Goal: Task Accomplishment & Management: Manage account settings

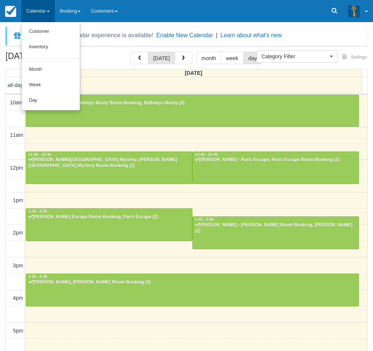
select select
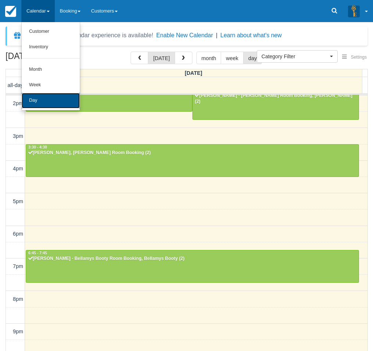
click at [55, 98] on link "Day" at bounding box center [51, 100] width 58 height 15
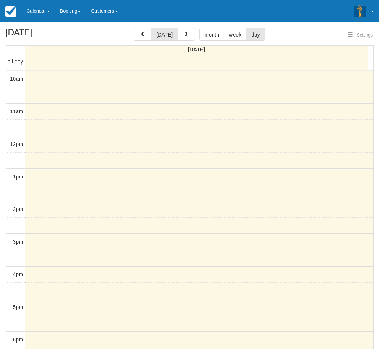
select select
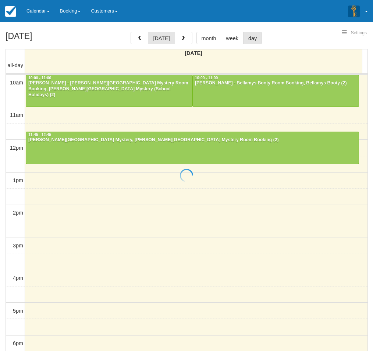
select select
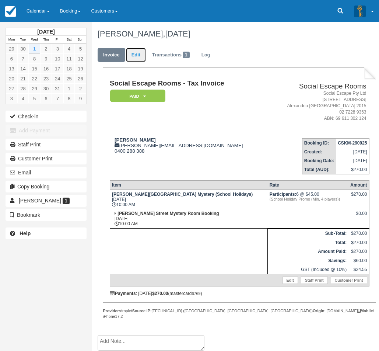
click at [141, 55] on link "Edit" at bounding box center [136, 55] width 20 height 14
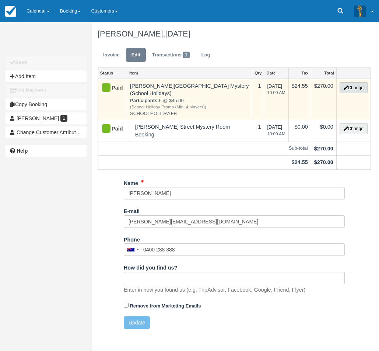
click at [348, 89] on button "Change" at bounding box center [353, 87] width 28 height 11
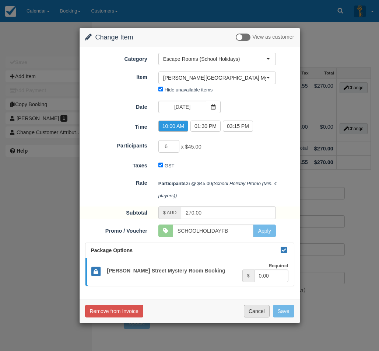
click at [259, 315] on button "Cancel" at bounding box center [257, 311] width 26 height 13
